Goal: Task Accomplishment & Management: Manage account settings

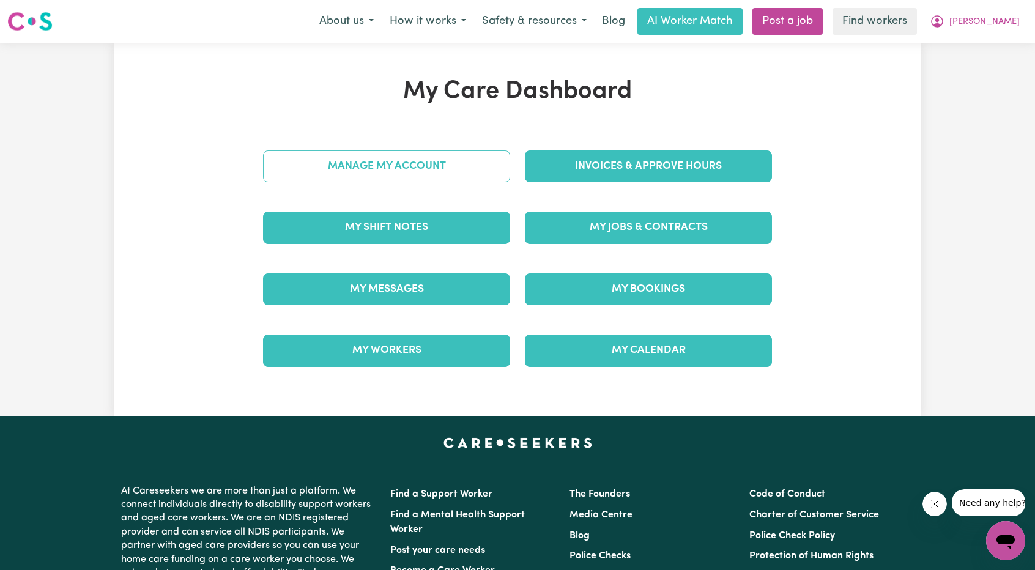
click at [409, 173] on link "Manage My Account" at bounding box center [386, 166] width 247 height 32
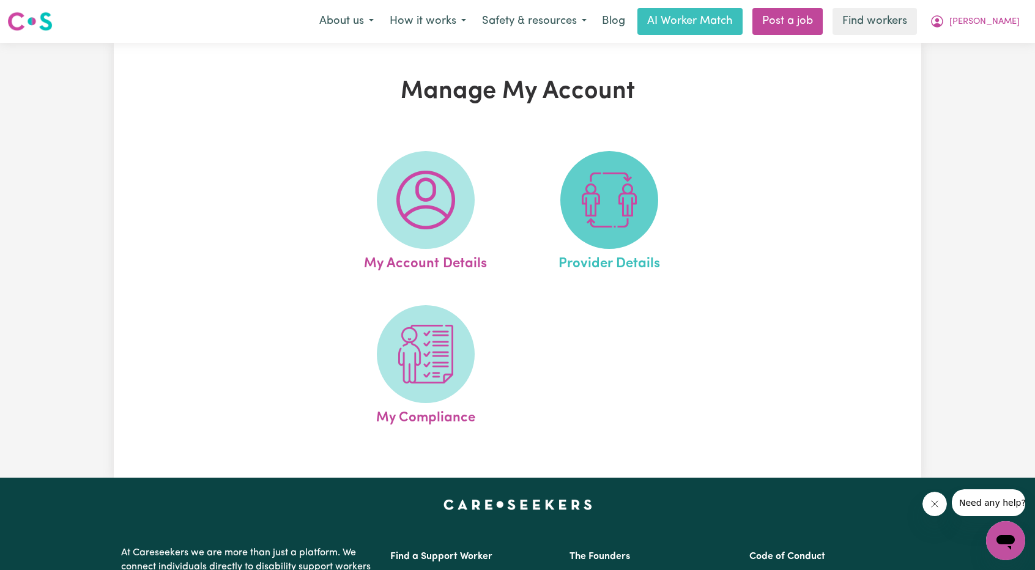
click at [609, 174] on img at bounding box center [609, 200] width 59 height 59
select select "NDIS_FUNDING_PLAN_MANAGED"
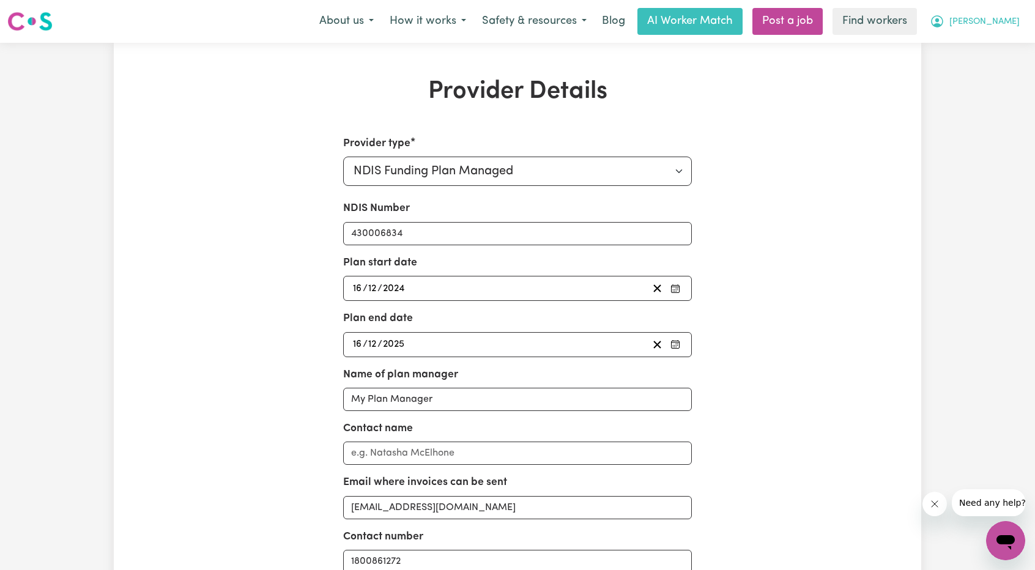
click at [1011, 23] on span "[PERSON_NAME]" at bounding box center [984, 21] width 70 height 13
click at [971, 81] on div "My Dashboard Logout" at bounding box center [979, 58] width 98 height 47
click at [982, 67] on link "Logout" at bounding box center [978, 70] width 97 height 23
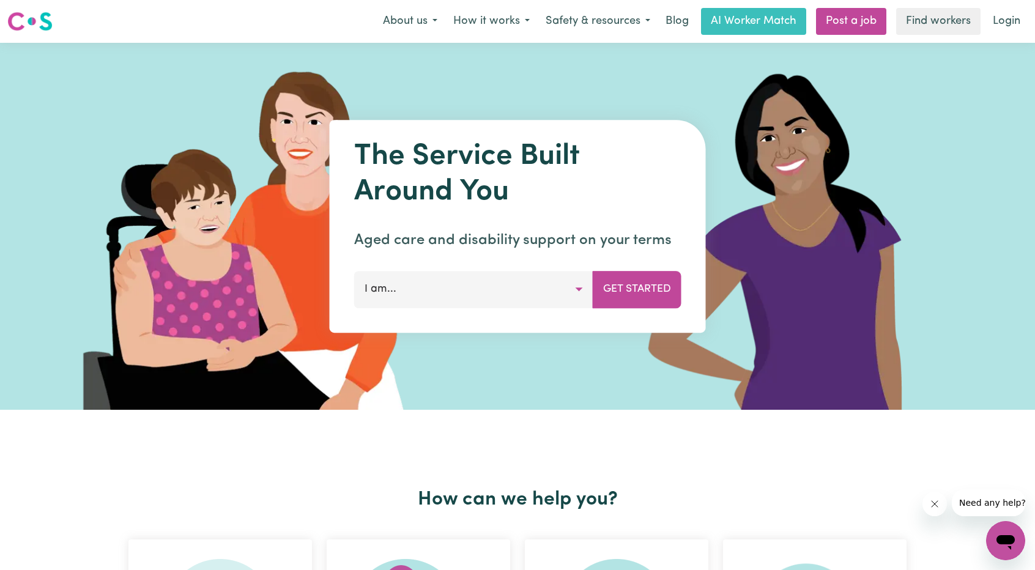
drag, startPoint x: 1033, startPoint y: 13, endPoint x: 1027, endPoint y: 16, distance: 6.3
click at [1031, 13] on div "Menu About us How it works Safety & resources Blog AI Worker Match Post a job F…" at bounding box center [517, 21] width 1035 height 28
click at [1019, 25] on link "Login" at bounding box center [1006, 21] width 42 height 27
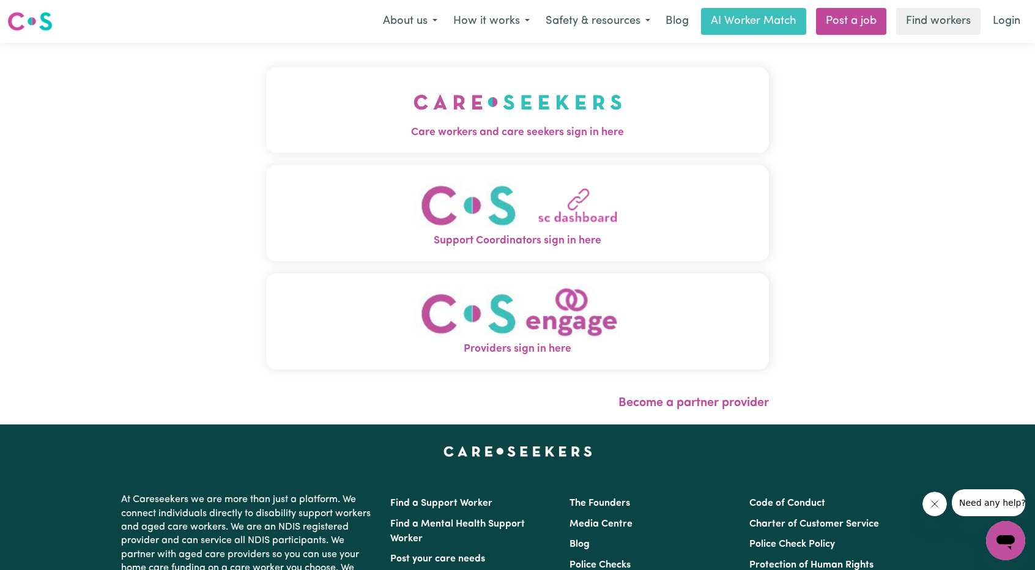
click at [574, 136] on span "Care workers and care seekers sign in here" at bounding box center [517, 133] width 503 height 16
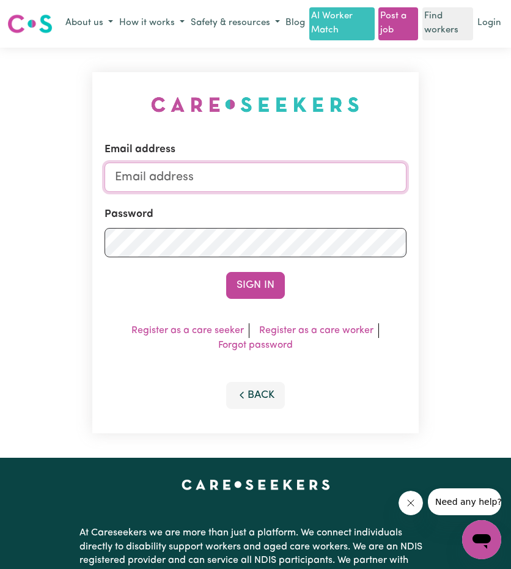
drag, startPoint x: 211, startPoint y: 198, endPoint x: 209, endPoint y: 206, distance: 8.8
click at [211, 192] on input "Email address" at bounding box center [256, 177] width 302 height 29
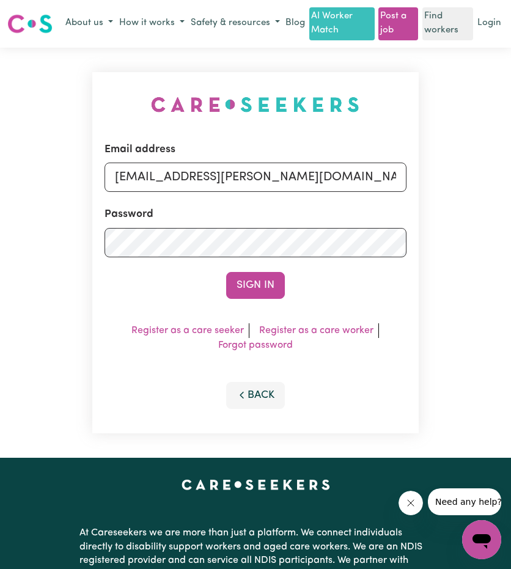
drag, startPoint x: 179, startPoint y: 196, endPoint x: 376, endPoint y: 237, distance: 201.1
click at [382, 209] on form "Email address [EMAIL_ADDRESS][PERSON_NAME][DOMAIN_NAME] Password Sign In" at bounding box center [256, 220] width 302 height 157
type input "[EMAIL_ADDRESS][DOMAIN_NAME]"
click at [252, 313] on div "Email address [EMAIL_ADDRESS][DOMAIN_NAME] Password Sign In Register as a care …" at bounding box center [255, 253] width 326 height 362
click at [257, 298] on button "Sign In" at bounding box center [255, 285] width 59 height 27
